Goal: Information Seeking & Learning: Understand process/instructions

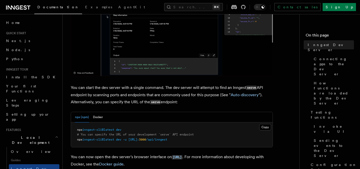
scroll to position [148, 0]
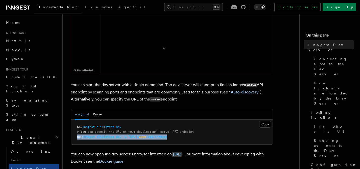
drag, startPoint x: 78, startPoint y: 137, endPoint x: 195, endPoint y: 139, distance: 117.1
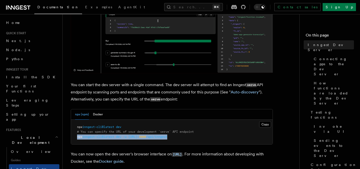
click at [195, 139] on pre "npx inngest-cli@latest dev # You can specify the URL of your development `serve…" at bounding box center [171, 132] width 201 height 25
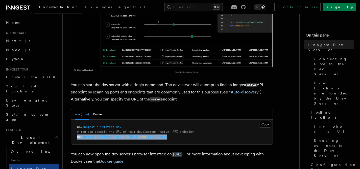
copy span "npx inngest-cli@latest dev -u [URL]: 3000 /api/inngest"
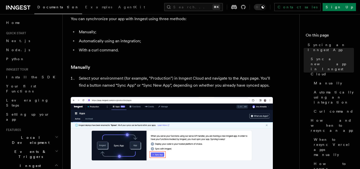
scroll to position [74, 0]
